Goal: Task Accomplishment & Management: Manage account settings

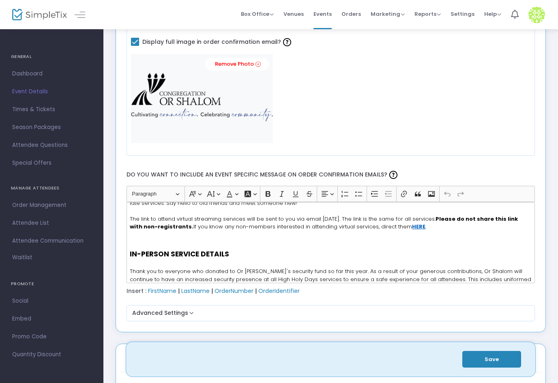
scroll to position [41, 0]
click at [425, 226] on u "HERE" at bounding box center [418, 226] width 13 height 8
click at [248, 193] on icon "Editor toolbar" at bounding box center [247, 194] width 6 height 6
click at [238, 194] on button "Font Color Font Color" at bounding box center [231, 194] width 17 height 12
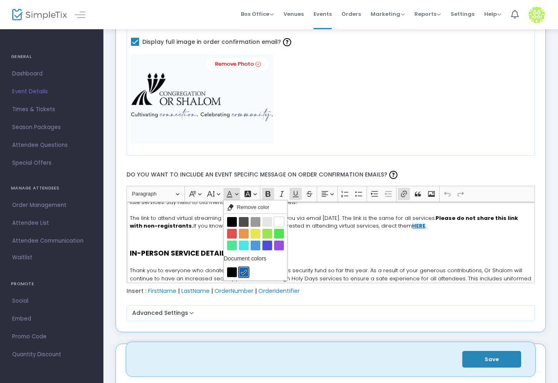
click at [342, 264] on p "IN-PERSON SERVICE DETAILS Thank you to everyone who donated to Or [PERSON_NAME]…" at bounding box center [330, 300] width 401 height 105
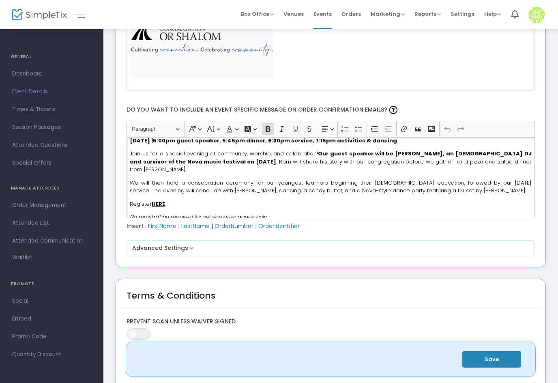
scroll to position [1012, 0]
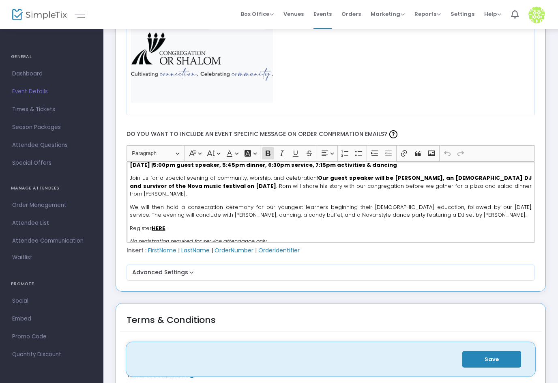
click at [158, 224] on u "HERE" at bounding box center [158, 228] width 13 height 8
click at [227, 156] on icon "Editor toolbar" at bounding box center [230, 153] width 6 height 6
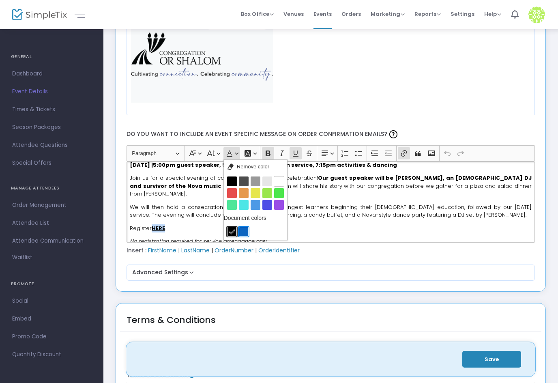
click at [242, 236] on button "rgba(12,100,192,1) rgba(12,100,192,1)" at bounding box center [244, 232] width 10 height 10
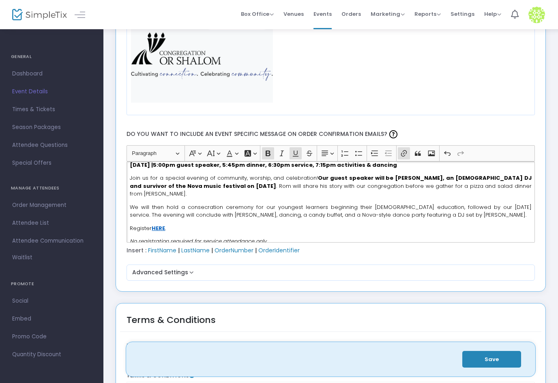
click at [288, 214] on div "Thank you for reserving tickets to Or [PERSON_NAME]'s High Holy Days 2025/5786 …" at bounding box center [330, 201] width 409 height 81
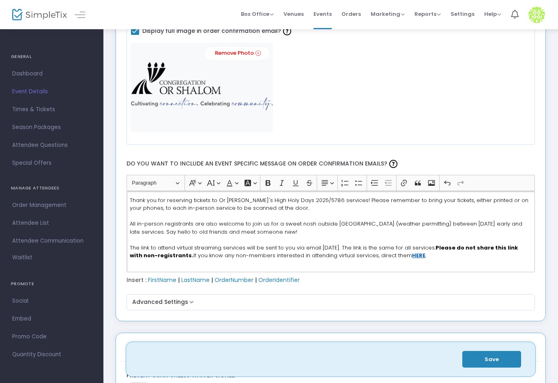
scroll to position [979, 0]
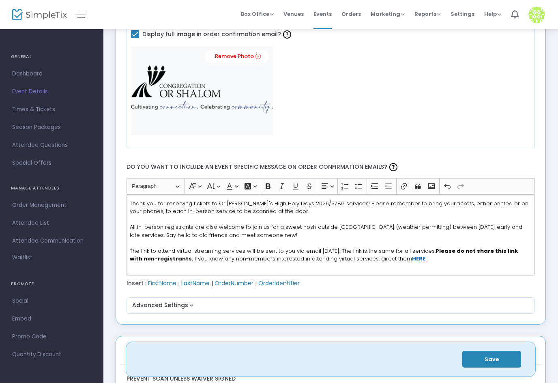
click at [424, 244] on p "Thank you for reserving tickets to Or [PERSON_NAME]'s High Holy Days 2025/5786 …" at bounding box center [330, 230] width 401 height 63
click at [425, 259] on u "HERE" at bounding box center [418, 259] width 13 height 8
click at [280, 253] on span "The link to attend virtual streaming services will be sent to you via email [DA…" at bounding box center [324, 255] width 388 height 16
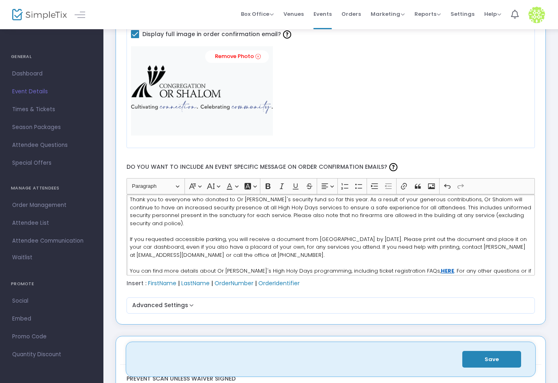
scroll to position [122, 0]
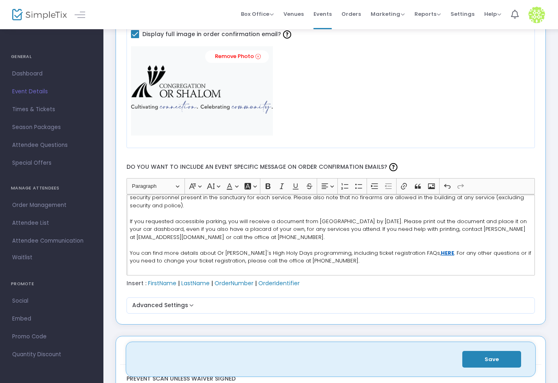
click at [441, 253] on u "HERE" at bounding box center [447, 253] width 13 height 8
click at [323, 248] on p "IN-PERSON SERVICE DETAILS Thank you to everyone who donated to Or [PERSON_NAME]…" at bounding box center [330, 211] width 401 height 105
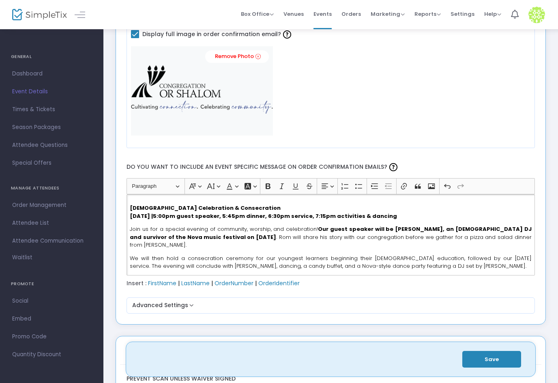
scroll to position [343, 0]
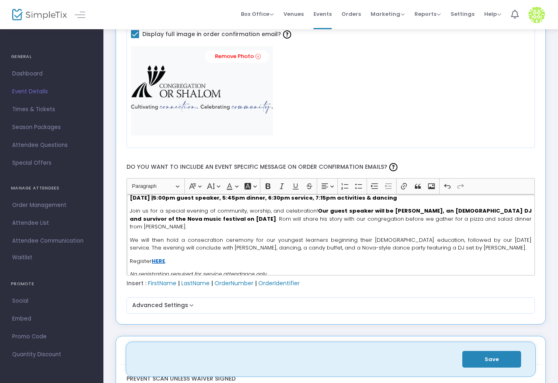
click at [158, 257] on u "HERE" at bounding box center [158, 261] width 13 height 8
click at [311, 236] on span "We will then hold a consecration ceremony for our youngest learners beginning t…" at bounding box center [330, 244] width 401 height 16
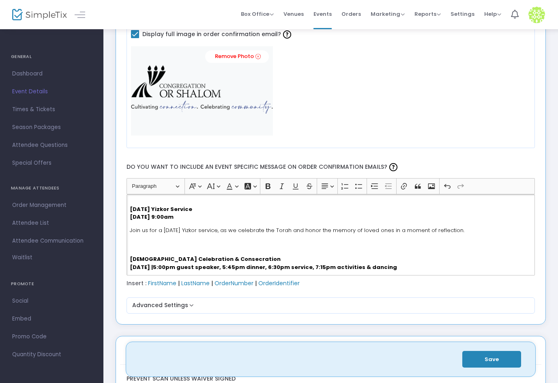
scroll to position [261, 0]
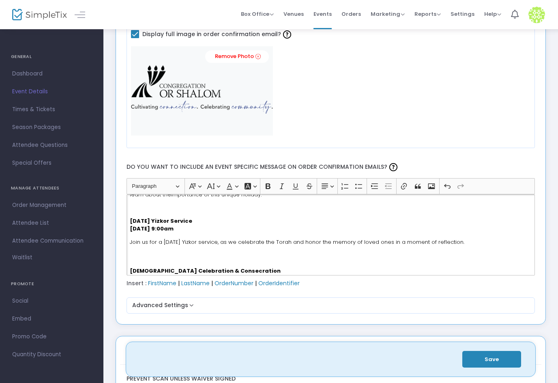
click at [298, 259] on p "[DEMOGRAPHIC_DATA] Celebration & Consecration [DATE] 5:00pm guest speaker, 5:45…" at bounding box center [330, 267] width 401 height 32
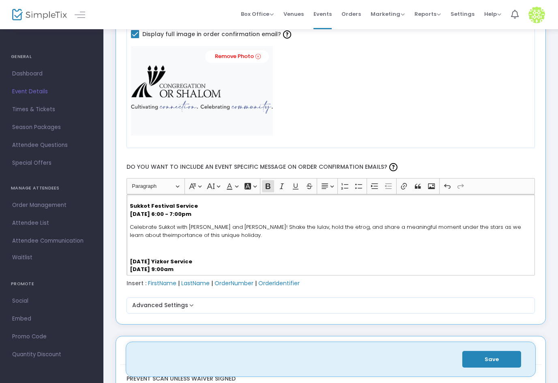
click at [276, 248] on p "Rich Text Editor, main" at bounding box center [330, 248] width 401 height 8
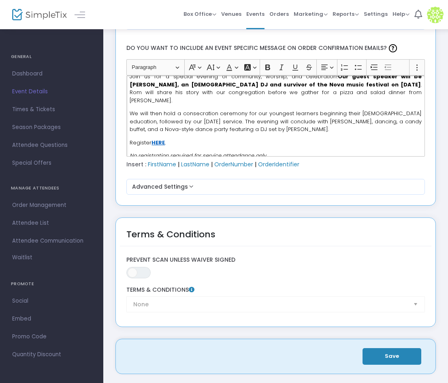
scroll to position [1268, 0]
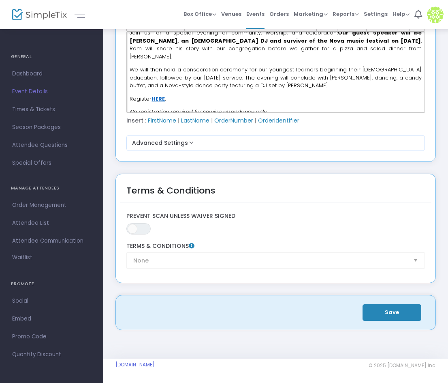
click at [399, 315] on button "Save" at bounding box center [392, 312] width 59 height 17
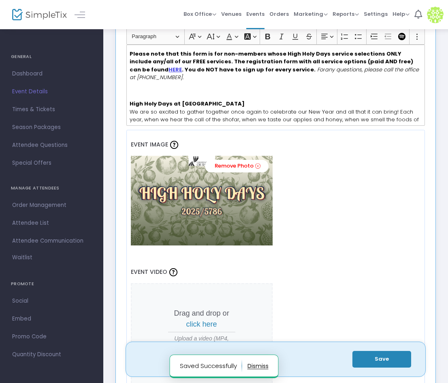
scroll to position [0, 0]
